Goal: Information Seeking & Learning: Check status

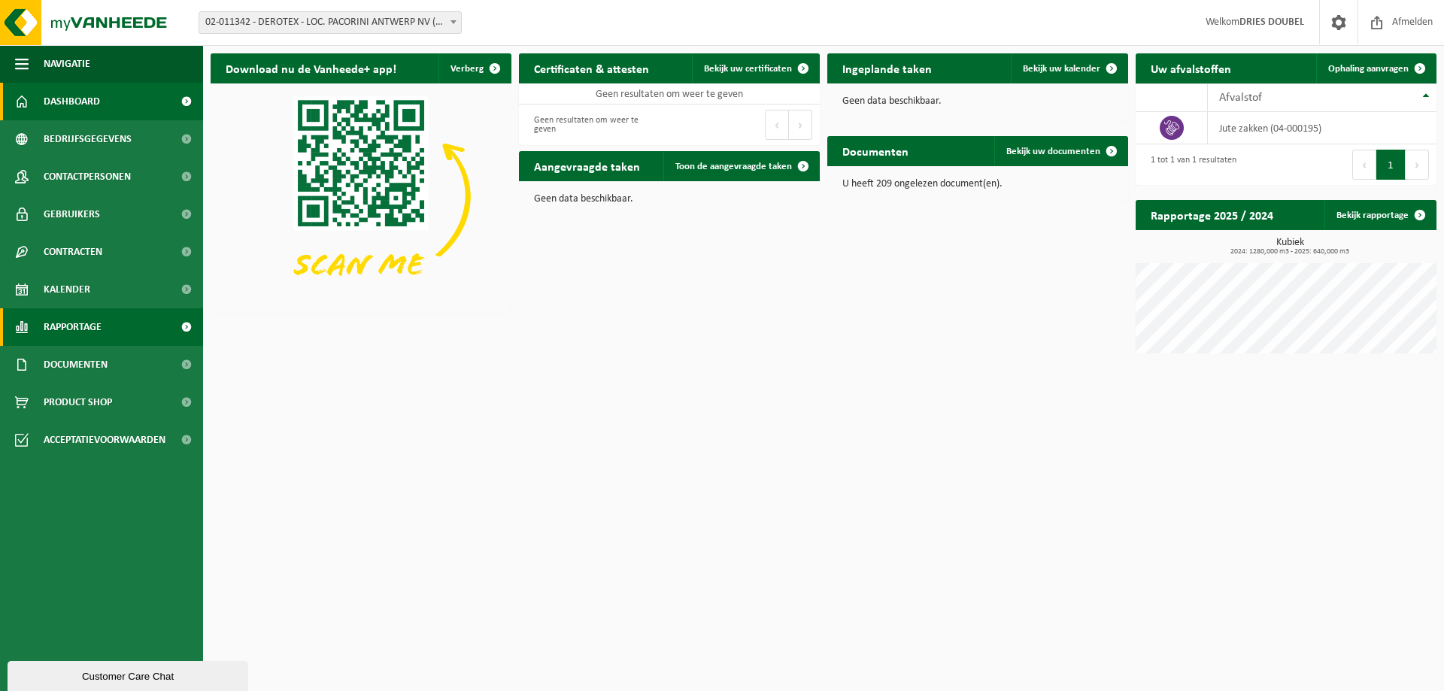
click at [80, 329] on span "Rapportage" at bounding box center [73, 327] width 58 height 38
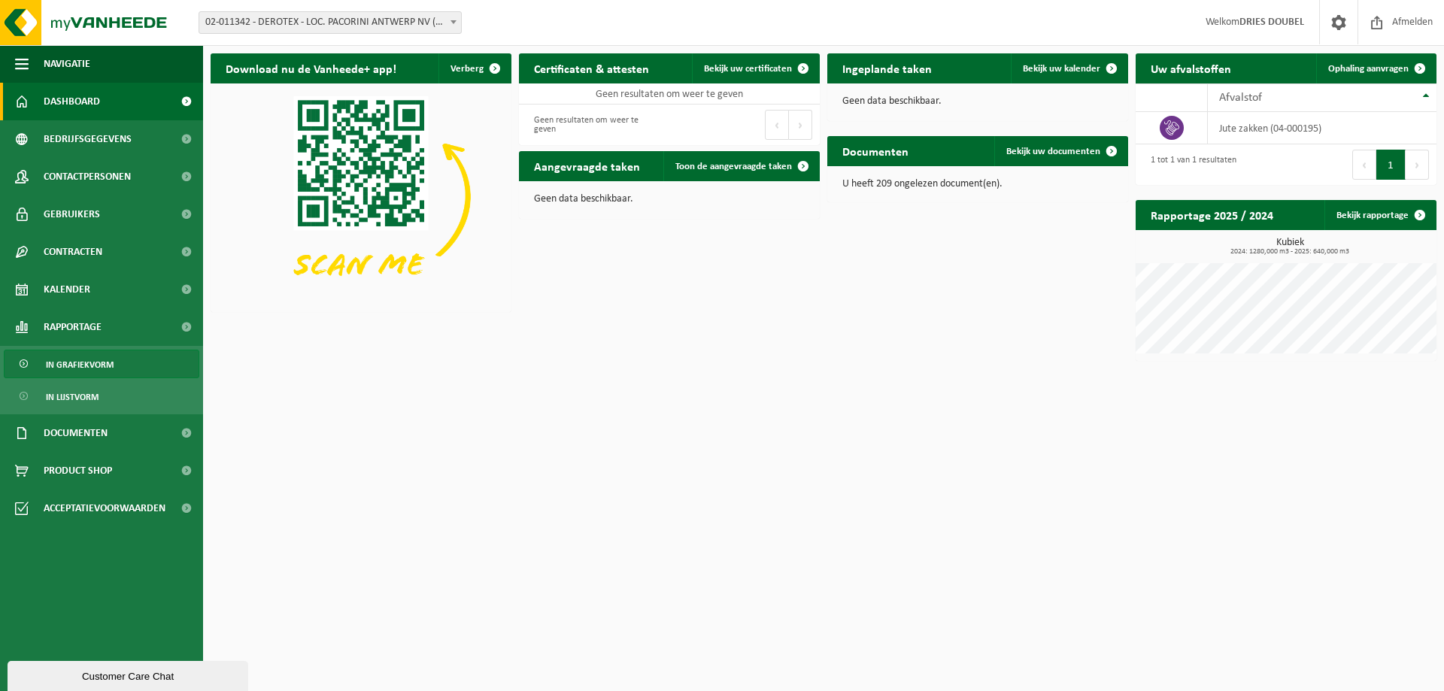
click at [103, 364] on span "In grafiekvorm" at bounding box center [80, 364] width 68 height 29
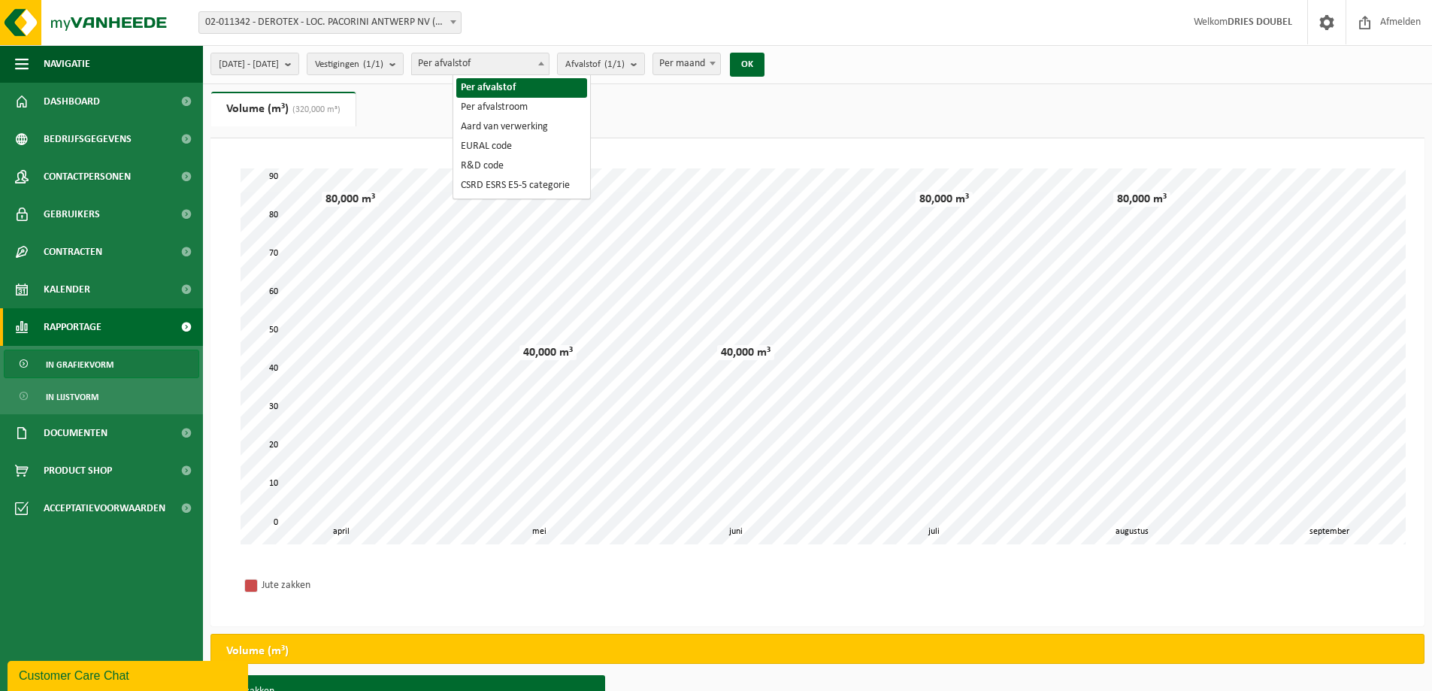
click at [549, 62] on span at bounding box center [541, 63] width 15 height 20
click at [549, 68] on span at bounding box center [541, 63] width 15 height 20
click at [644, 62] on b "submit" at bounding box center [638, 63] width 14 height 21
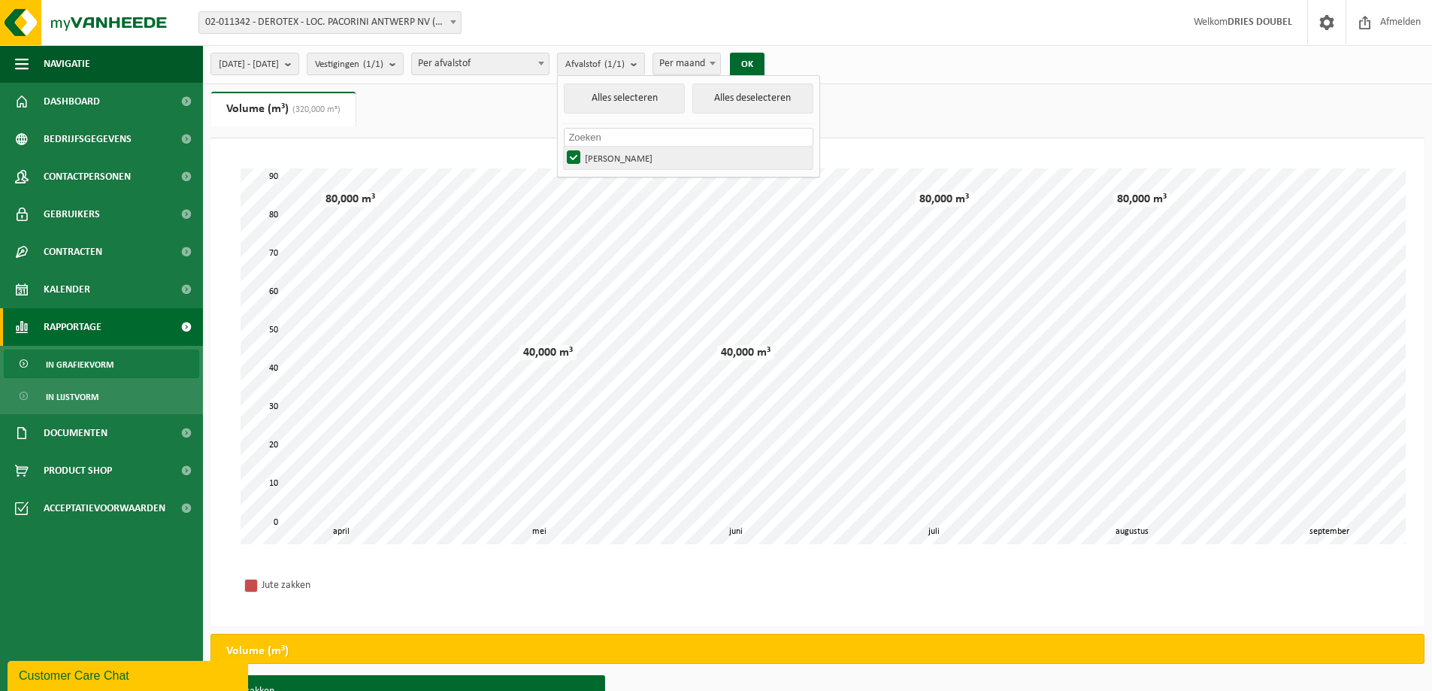
click at [643, 153] on label "[PERSON_NAME]" at bounding box center [688, 158] width 249 height 23
click at [562, 147] on input "[PERSON_NAME]" at bounding box center [561, 146] width 1 height 1
click at [656, 165] on label "[PERSON_NAME]" at bounding box center [688, 158] width 249 height 23
click at [562, 147] on input "[PERSON_NAME]" at bounding box center [561, 146] width 1 height 1
checkbox input "true"
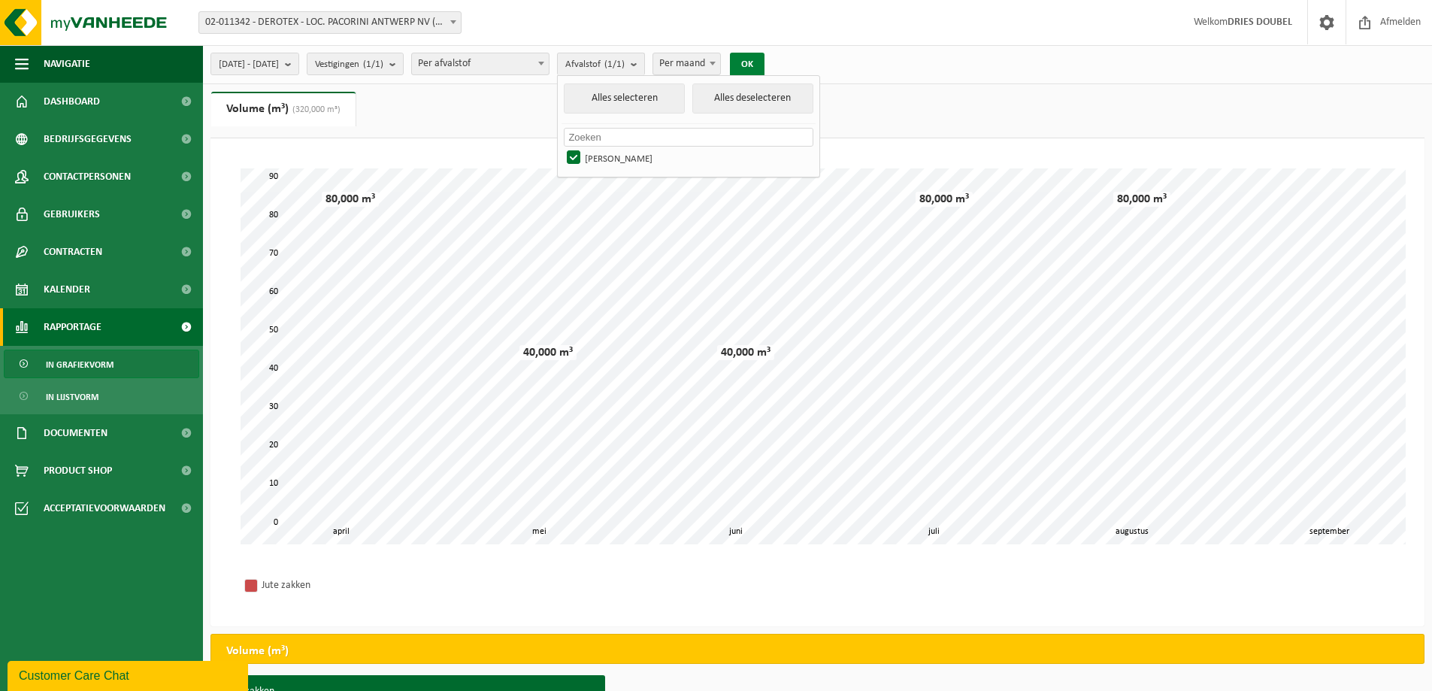
click at [765, 61] on button "OK" at bounding box center [747, 65] width 35 height 24
